Goal: Task Accomplishment & Management: Complete application form

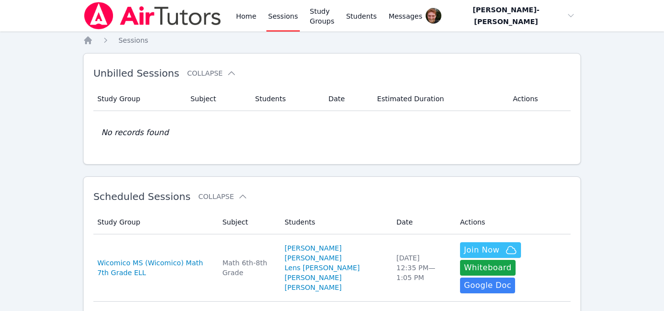
scroll to position [103, 0]
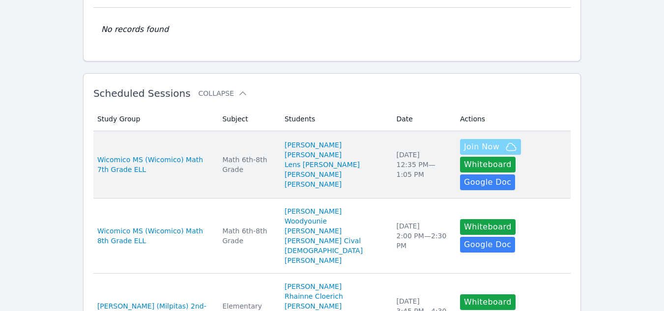
click at [464, 153] on span "Join Now" at bounding box center [481, 147] width 35 height 12
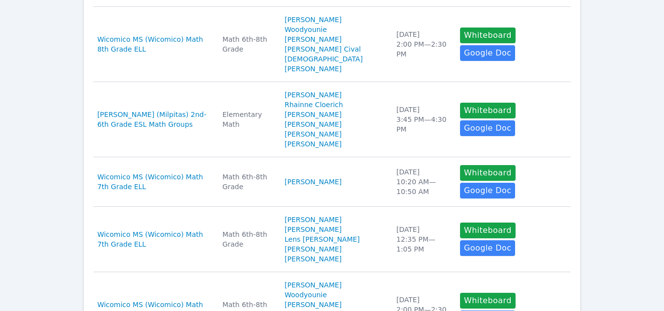
scroll to position [322, 0]
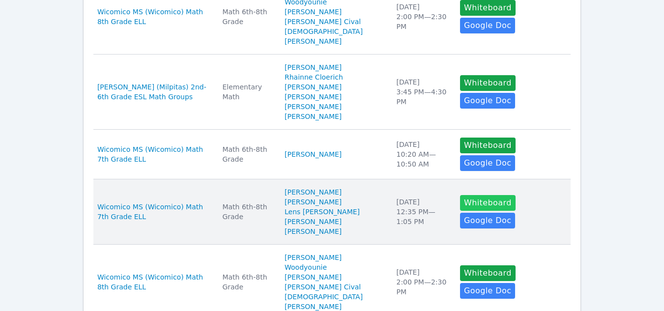
click at [460, 211] on button "Whiteboard" at bounding box center [488, 203] width 56 height 16
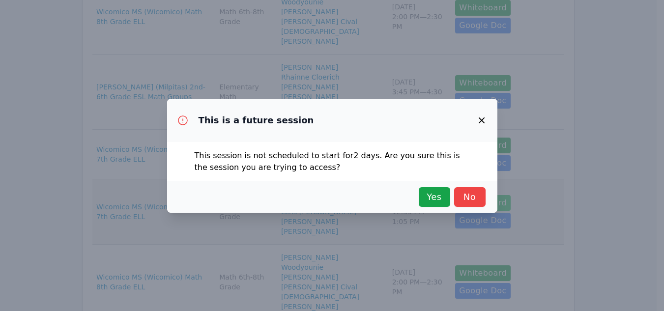
scroll to position [312, 0]
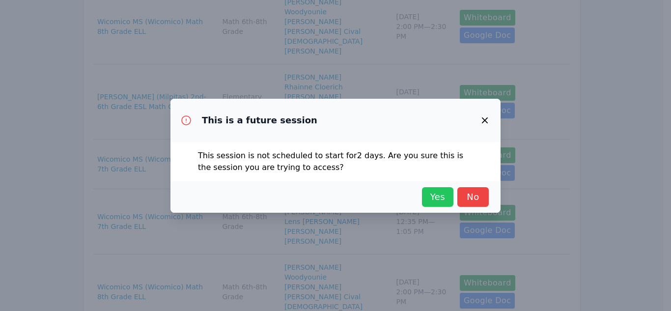
click at [436, 196] on span "Yes" at bounding box center [438, 197] width 22 height 14
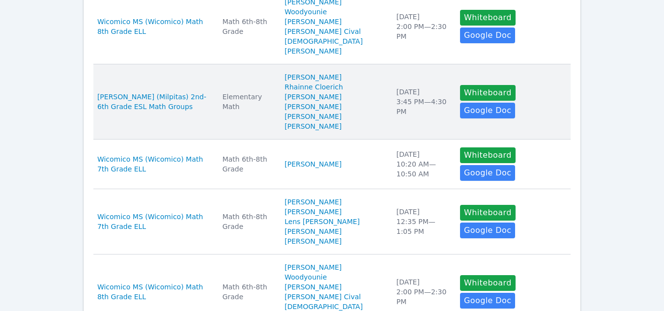
scroll to position [0, 0]
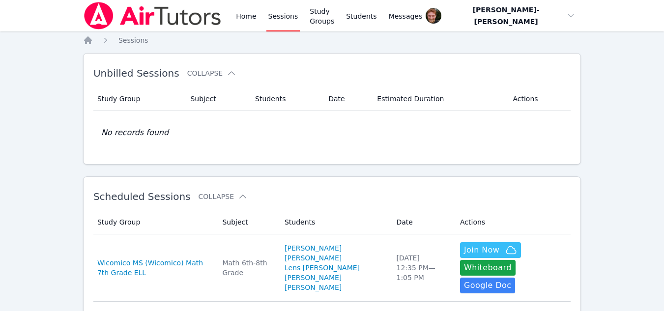
click at [277, 14] on link "Sessions" at bounding box center [283, 15] width 34 height 31
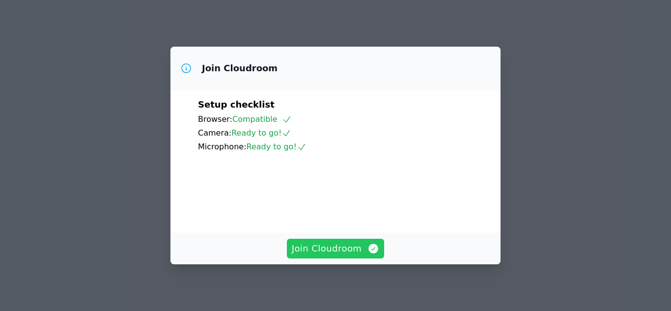
click at [308, 246] on span "Join Cloudroom" at bounding box center [336, 249] width 88 height 14
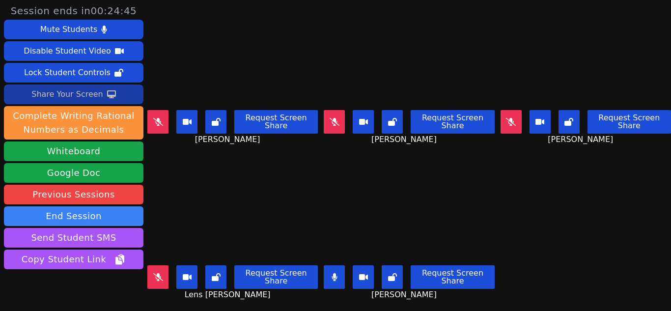
click at [58, 96] on div "Share Your Screen" at bounding box center [67, 94] width 72 height 16
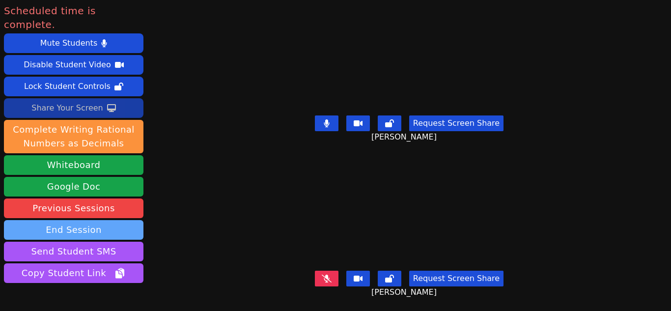
click at [70, 220] on button "End Session" at bounding box center [74, 230] width 140 height 20
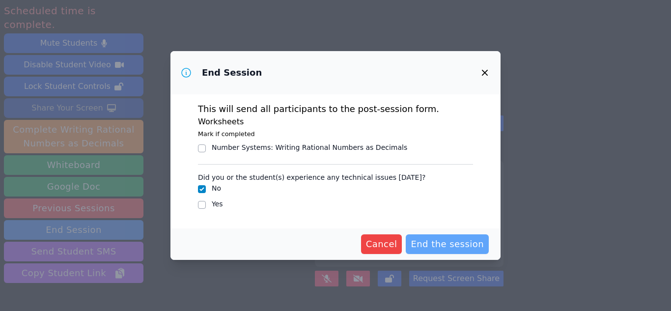
click at [454, 248] on span "End the session" at bounding box center [447, 244] width 73 height 14
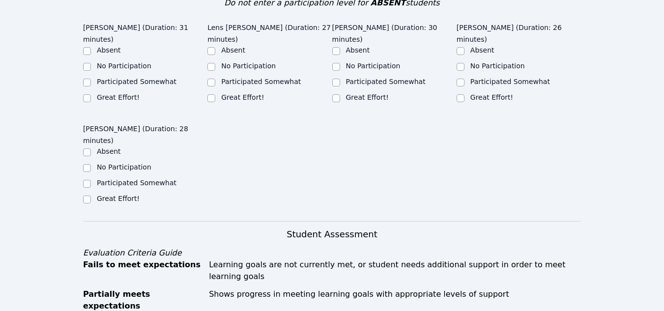
scroll to position [383, 0]
click at [210, 94] on input "Great Effort!" at bounding box center [211, 98] width 8 height 8
checkbox input "true"
click at [84, 94] on input "Great Effort!" at bounding box center [87, 98] width 8 height 8
checkbox input "true"
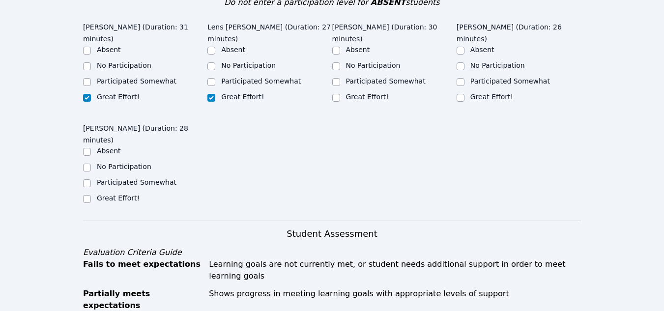
click at [340, 92] on div "Great Effort!" at bounding box center [394, 98] width 124 height 12
click at [344, 92] on div "Great Effort!" at bounding box center [394, 98] width 124 height 12
click at [338, 94] on input "Great Effort!" at bounding box center [336, 98] width 8 height 8
checkbox input "true"
click at [458, 94] on input "Great Effort!" at bounding box center [460, 98] width 8 height 8
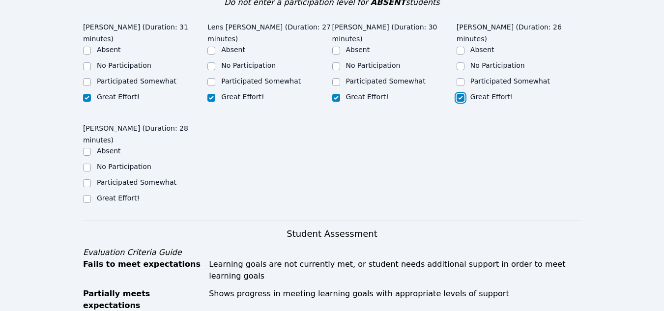
checkbox input "true"
click at [86, 195] on input "Great Effort!" at bounding box center [87, 199] width 8 height 8
checkbox input "true"
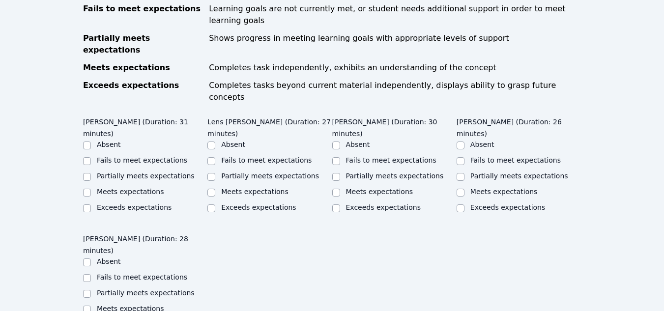
scroll to position [639, 0]
click at [90, 188] on input "Meets expectations" at bounding box center [87, 192] width 8 height 8
checkbox input "true"
click at [219, 186] on div "Meets expectations" at bounding box center [269, 192] width 124 height 12
click at [209, 188] on input "Meets expectations" at bounding box center [211, 192] width 8 height 8
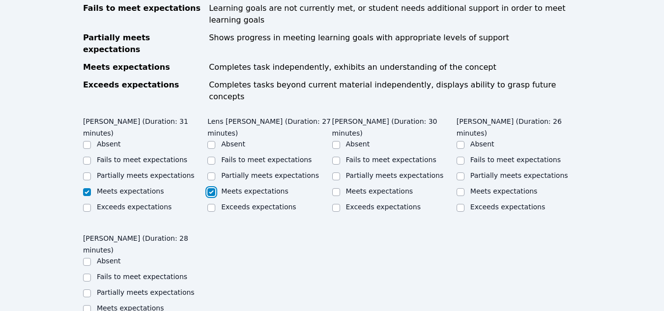
checkbox input "true"
click at [334, 188] on input "Meets expectations" at bounding box center [336, 192] width 8 height 8
checkbox input "true"
click at [460, 188] on input "Meets expectations" at bounding box center [460, 192] width 8 height 8
checkbox input "true"
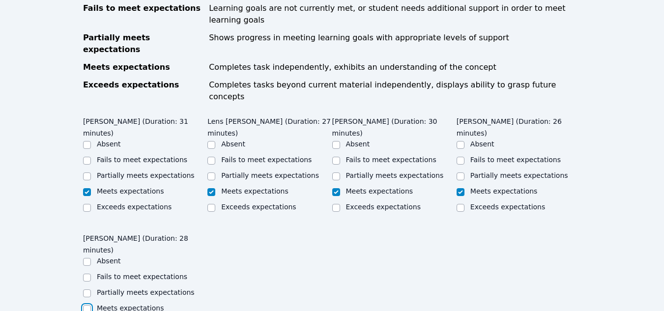
click at [89, 305] on input "Meets expectations" at bounding box center [87, 309] width 8 height 8
checkbox input "true"
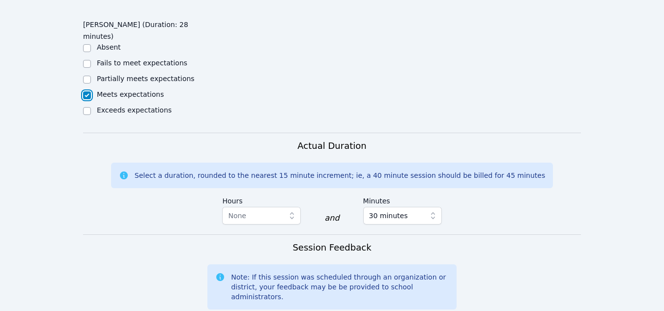
scroll to position [870, 0]
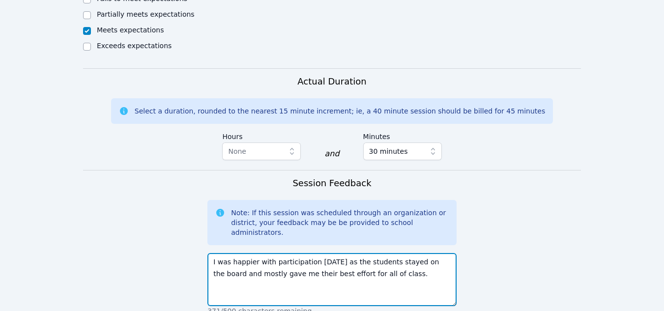
scroll to position [917, 0]
click at [379, 253] on textarea "I was happier with participation [DATE] as the students stayed on the board and…" at bounding box center [331, 279] width 249 height 53
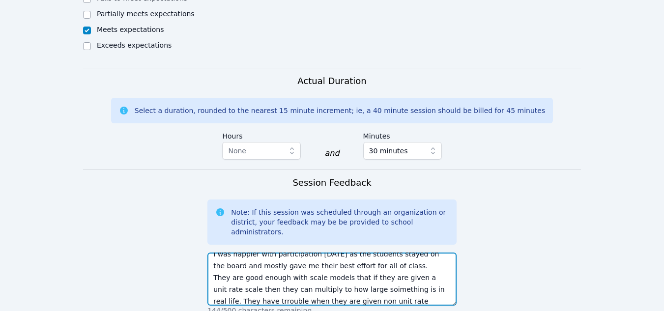
scroll to position [19, 0]
click at [358, 253] on textarea "I was happier with participation [DATE] as the students stayed on the board and…" at bounding box center [331, 279] width 249 height 53
click at [410, 253] on textarea "I was happier with participation [DATE] as the students stayed on the board and…" at bounding box center [331, 279] width 249 height 53
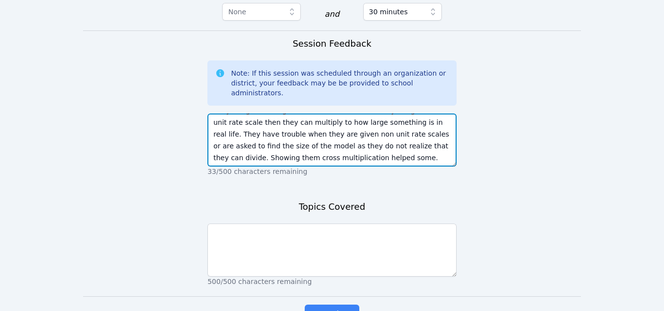
scroll to position [1057, 0]
type textarea "I was happier with participation [DATE] as the students stayed on the board and…"
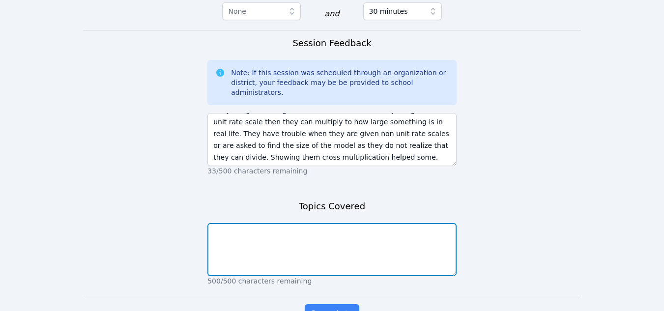
click at [406, 223] on textarea at bounding box center [331, 249] width 249 height 53
type textarea "Scales"
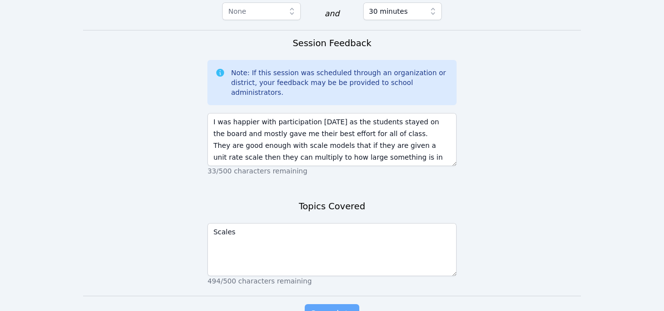
click at [340, 307] on span "Complete" at bounding box center [332, 314] width 44 height 14
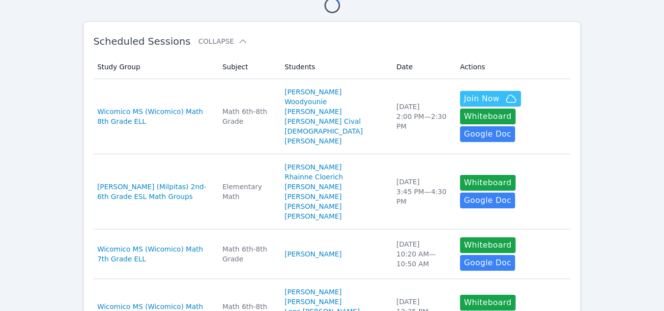
scroll to position [157, 0]
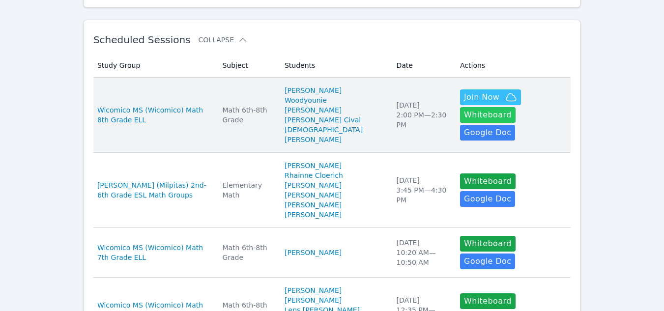
click at [509, 107] on button "Whiteboard" at bounding box center [488, 115] width 56 height 16
